Goal: Find specific page/section: Find specific page/section

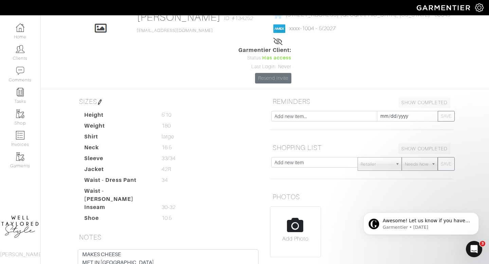
scroll to position [126, 0]
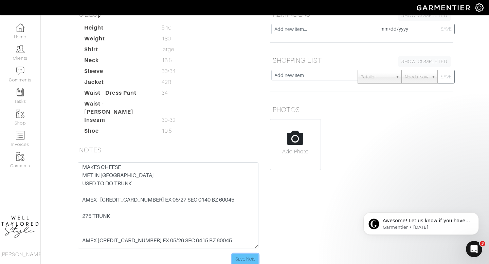
click at [242, 254] on input "Save Note" at bounding box center [245, 259] width 26 height 11
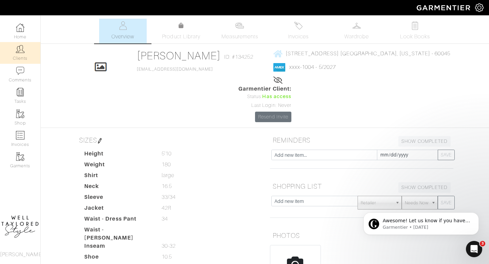
click at [28, 47] on link "Clients" at bounding box center [20, 52] width 40 height 21
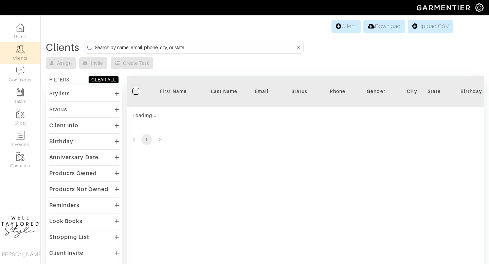
click at [205, 49] on input at bounding box center [195, 47] width 201 height 8
type input "[PERSON_NAME]"
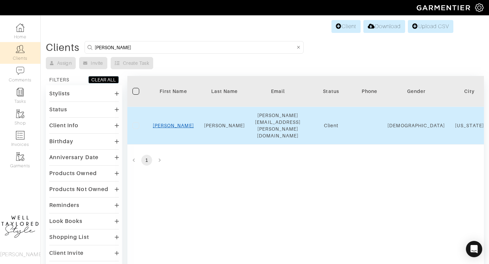
click at [178, 123] on link "[PERSON_NAME]" at bounding box center [173, 125] width 41 height 5
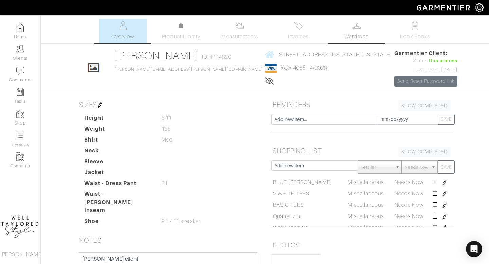
click at [353, 25] on img at bounding box center [357, 25] width 8 height 8
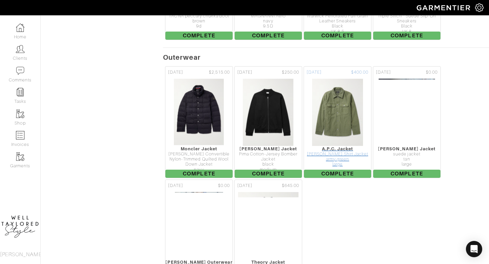
scroll to position [4550, 0]
